Goal: Task Accomplishment & Management: Manage account settings

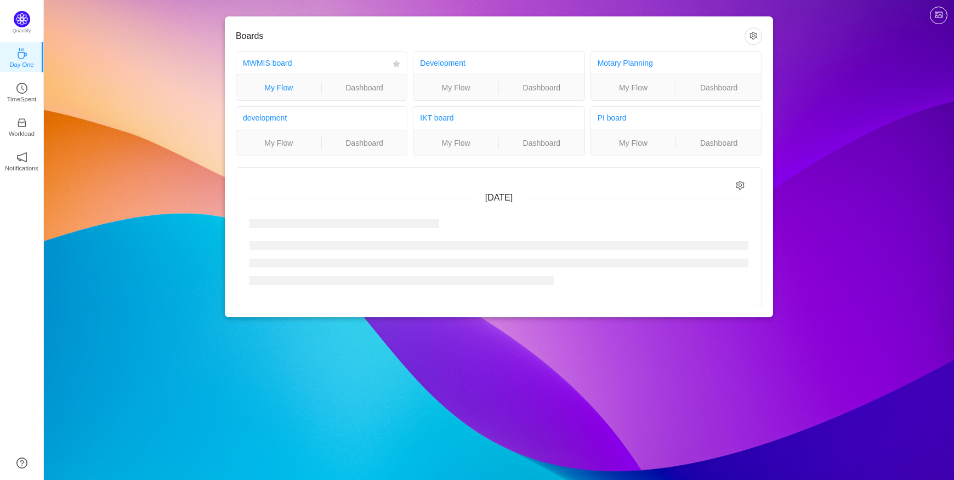
click at [281, 84] on link "My Flow" at bounding box center [278, 88] width 85 height 12
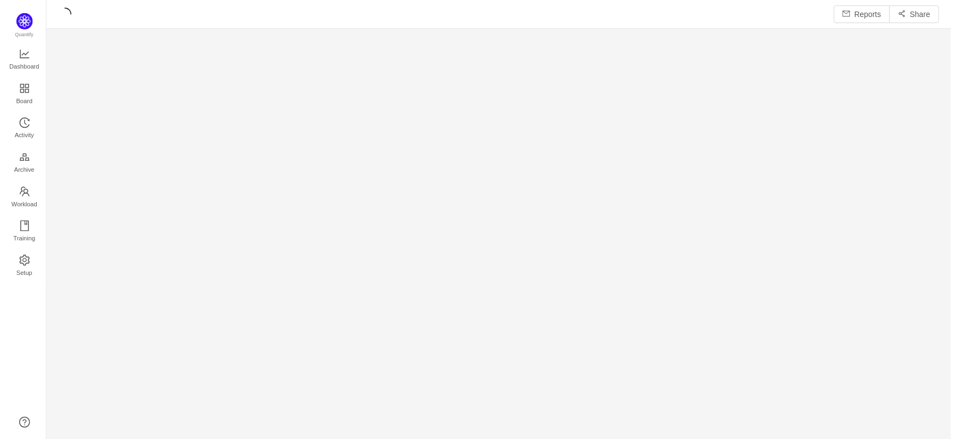
scroll to position [419, 877]
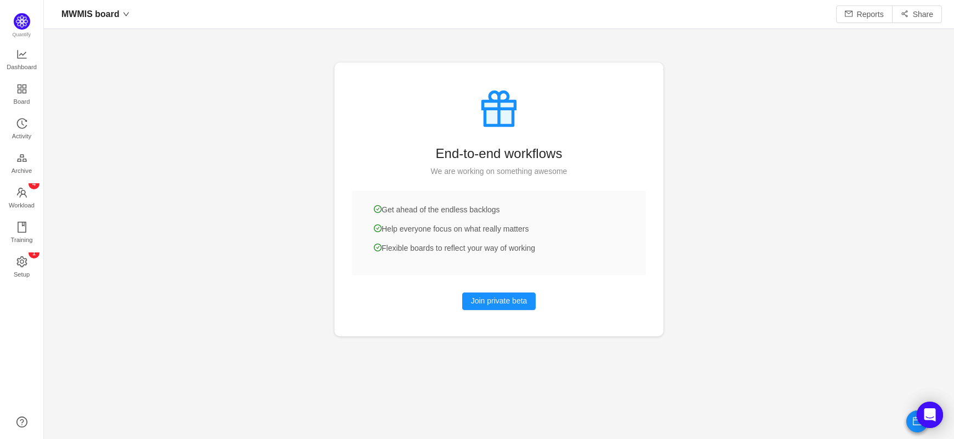
scroll to position [16, 16]
click at [19, 135] on span "Activity" at bounding box center [21, 136] width 19 height 22
